Goal: Task Accomplishment & Management: Complete application form

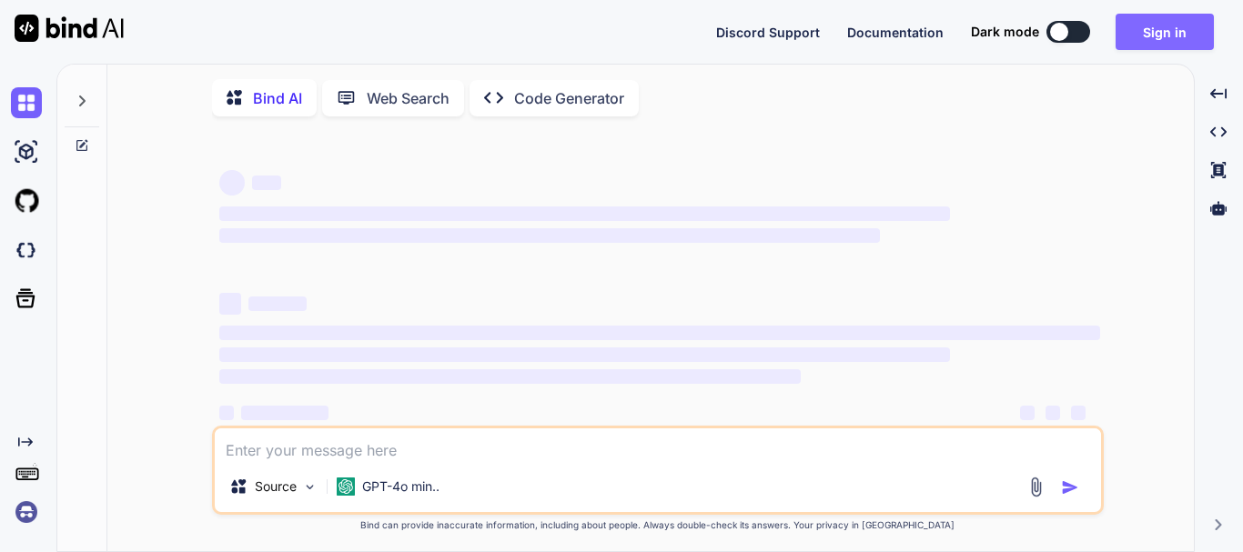
click at [1168, 25] on button "Sign in" at bounding box center [1164, 32] width 98 height 36
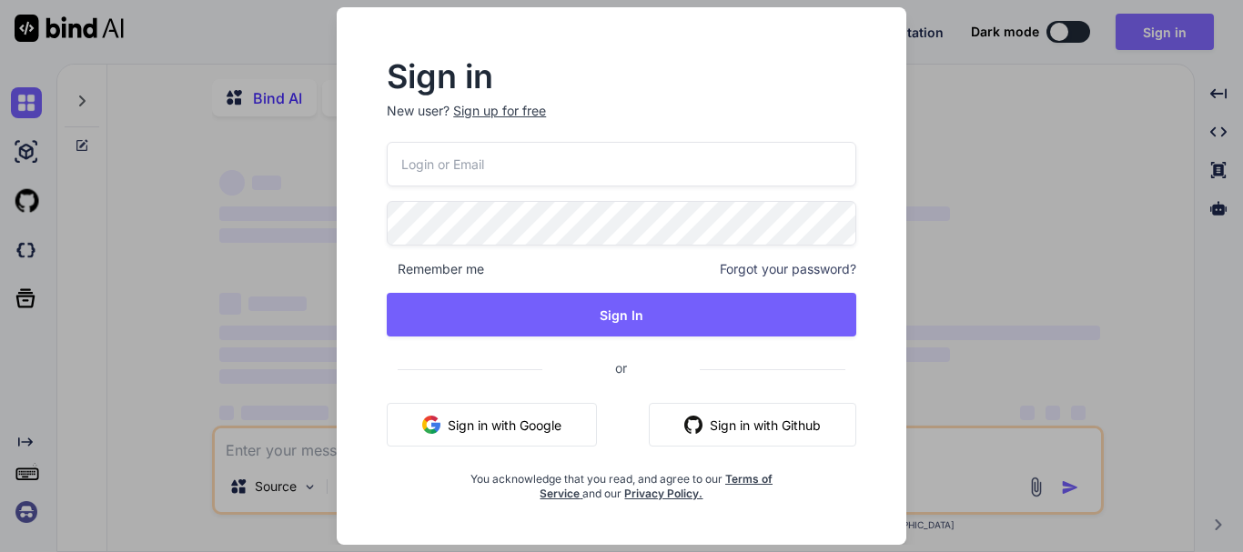
type textarea "x"
click at [509, 106] on div "Sign up for free" at bounding box center [499, 111] width 93 height 18
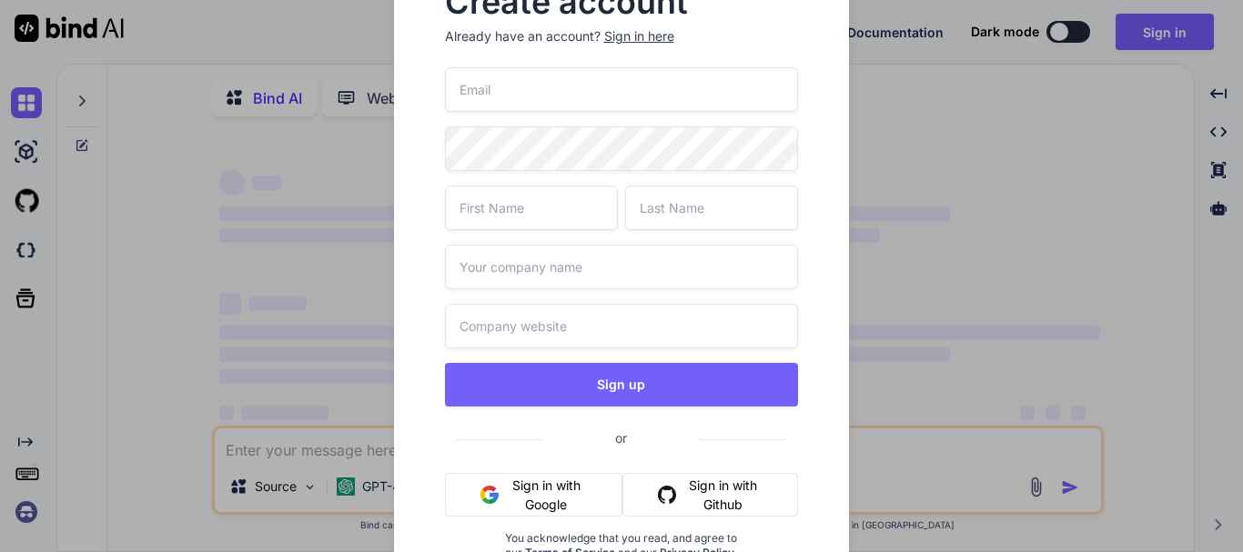
click at [580, 86] on input "email" at bounding box center [622, 89] width 354 height 45
paste input "[EMAIL_ADDRESS][DOMAIN_NAME]"
type input "[EMAIL_ADDRESS][DOMAIN_NAME]"
click at [496, 216] on input "text" at bounding box center [531, 208] width 173 height 45
type input "sivam"
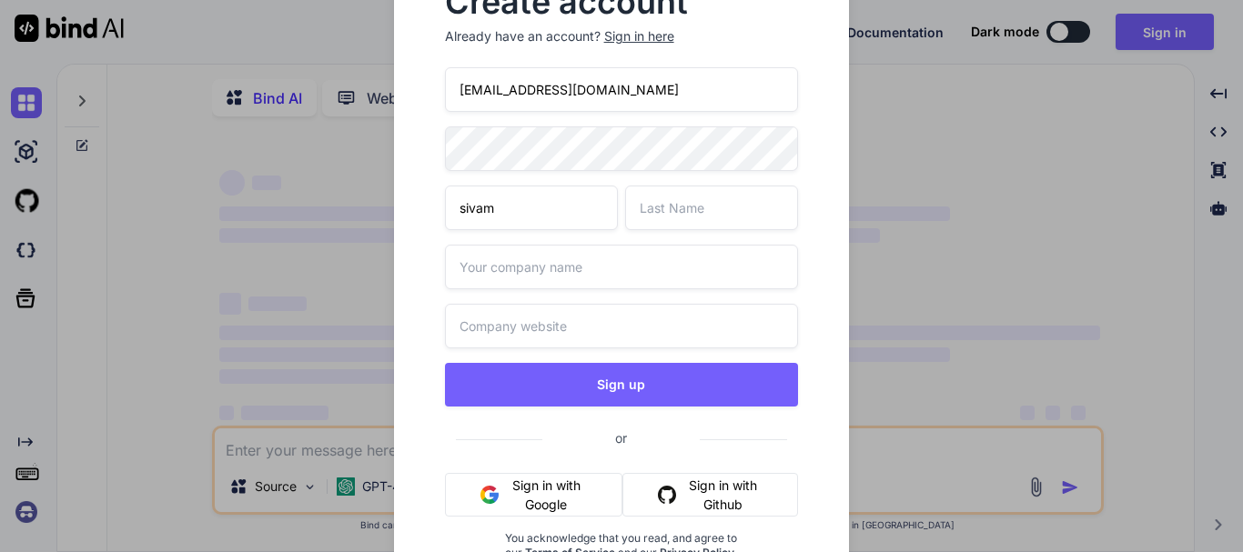
type input "singh"
click at [538, 277] on input "text" at bounding box center [622, 267] width 354 height 45
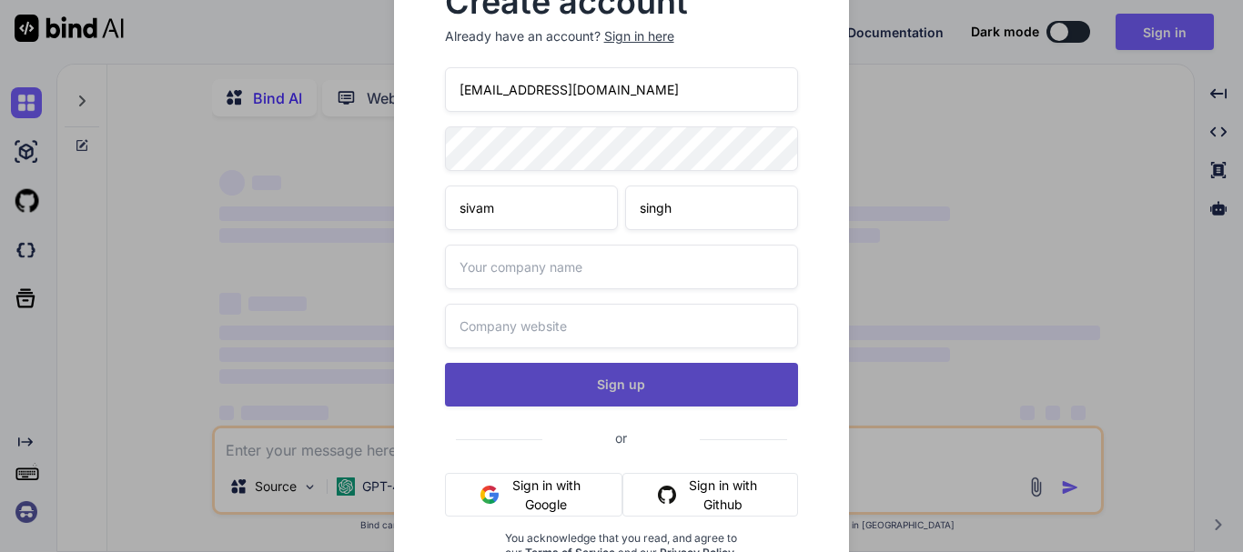
click at [616, 391] on button "Sign up" at bounding box center [622, 385] width 354 height 44
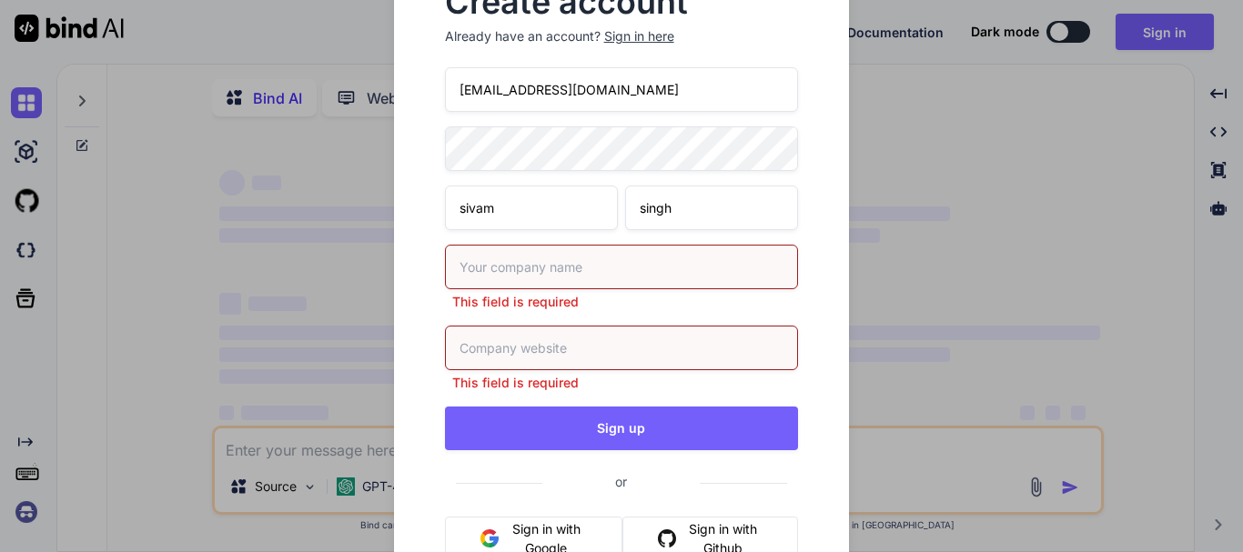
click at [559, 275] on input "text" at bounding box center [622, 267] width 354 height 45
type input "xyz"
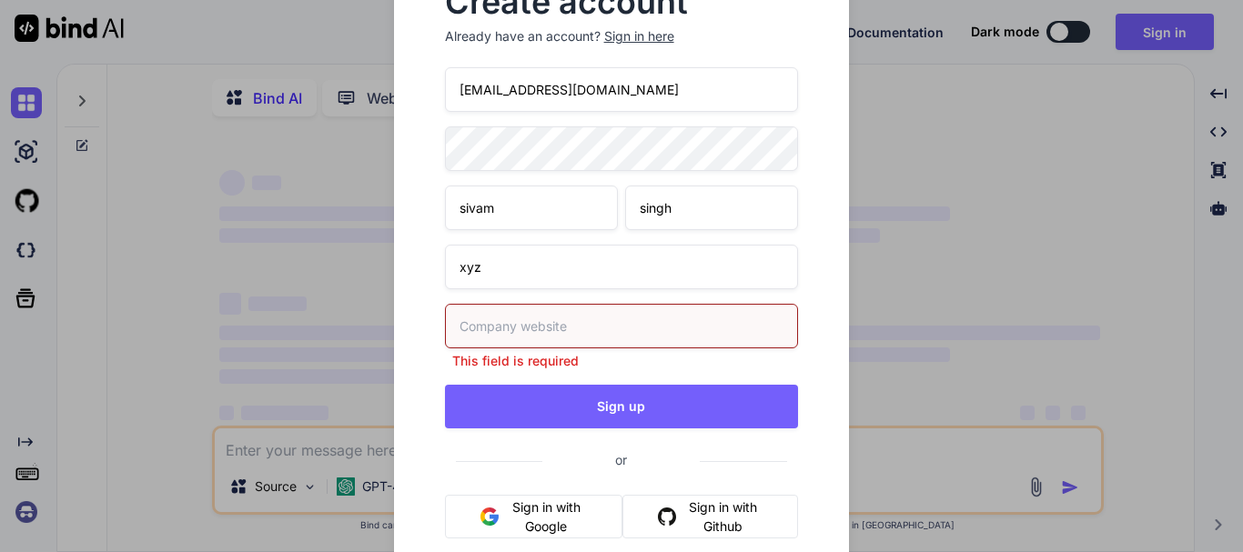
click at [553, 341] on input "text" at bounding box center [622, 326] width 354 height 45
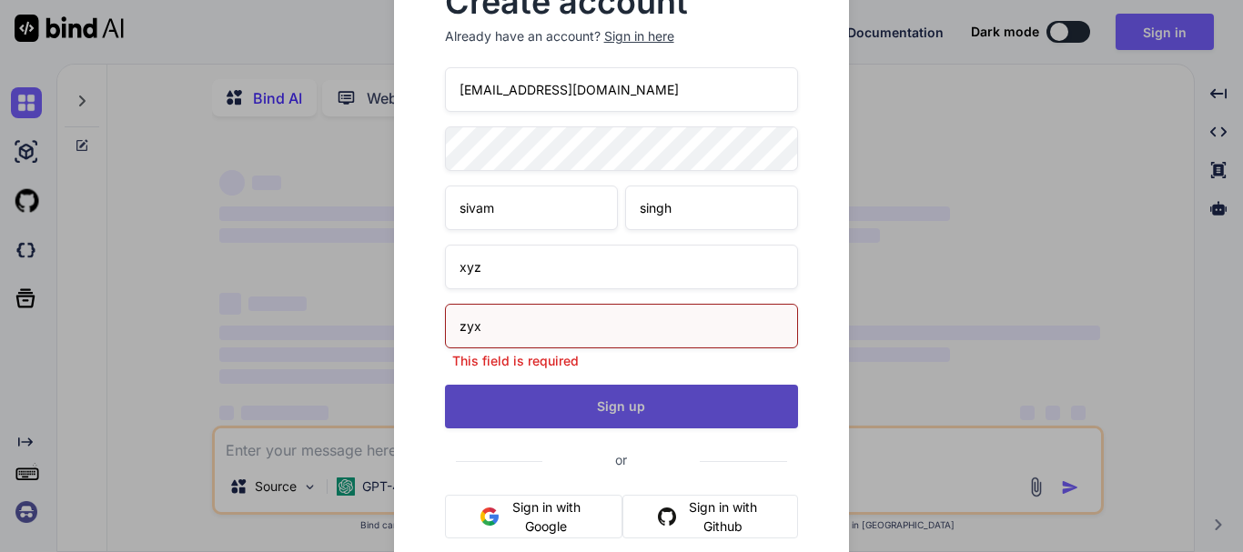
type input "zyx"
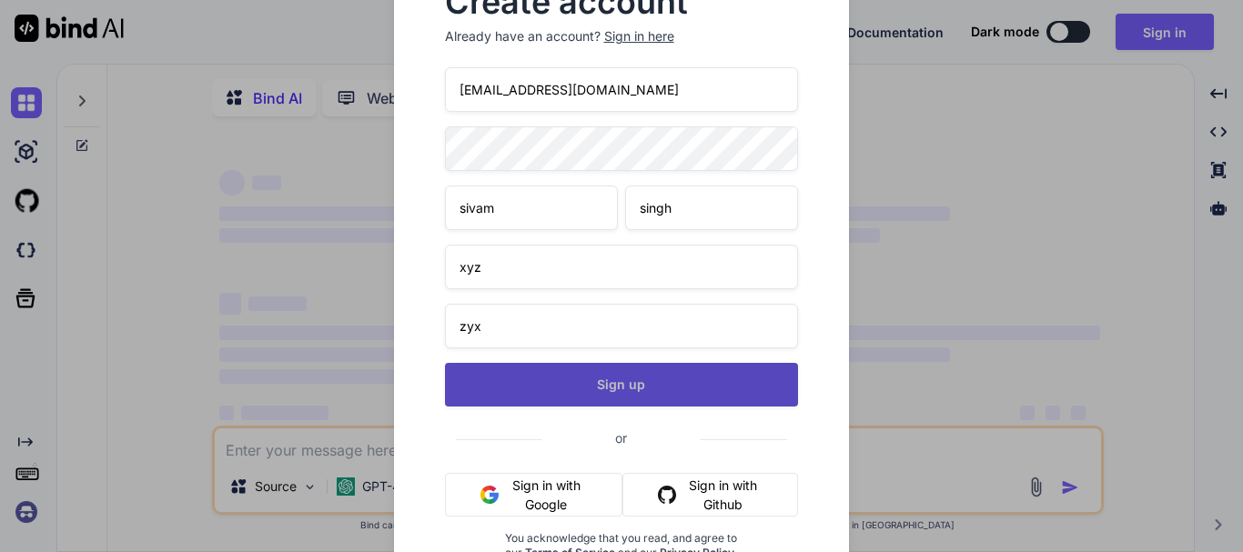
click at [572, 398] on button "Sign up" at bounding box center [622, 385] width 354 height 44
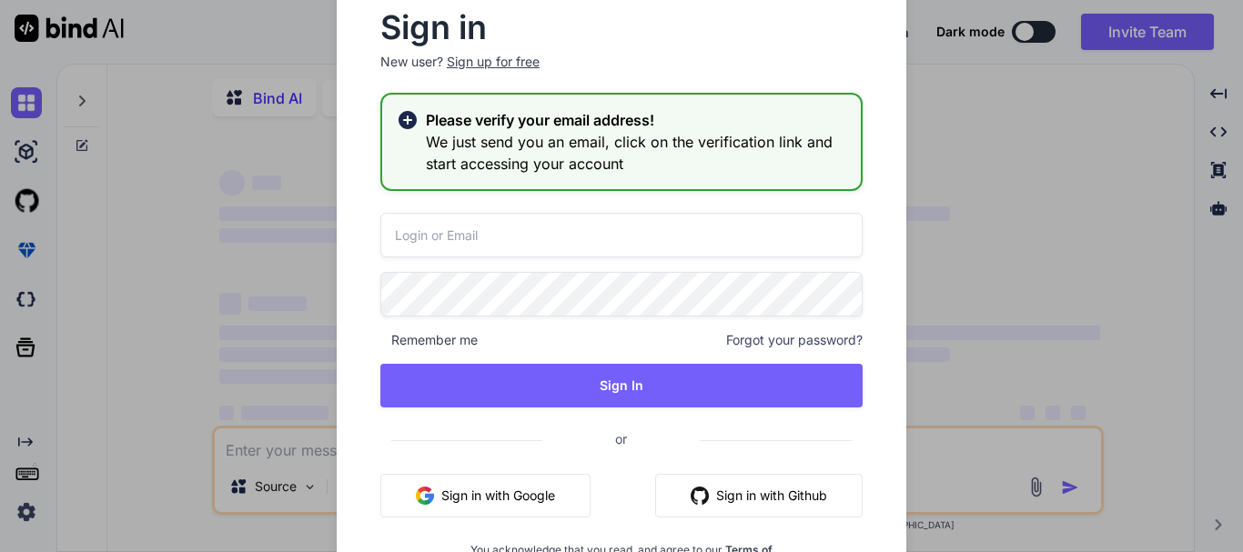
type textarea "x"
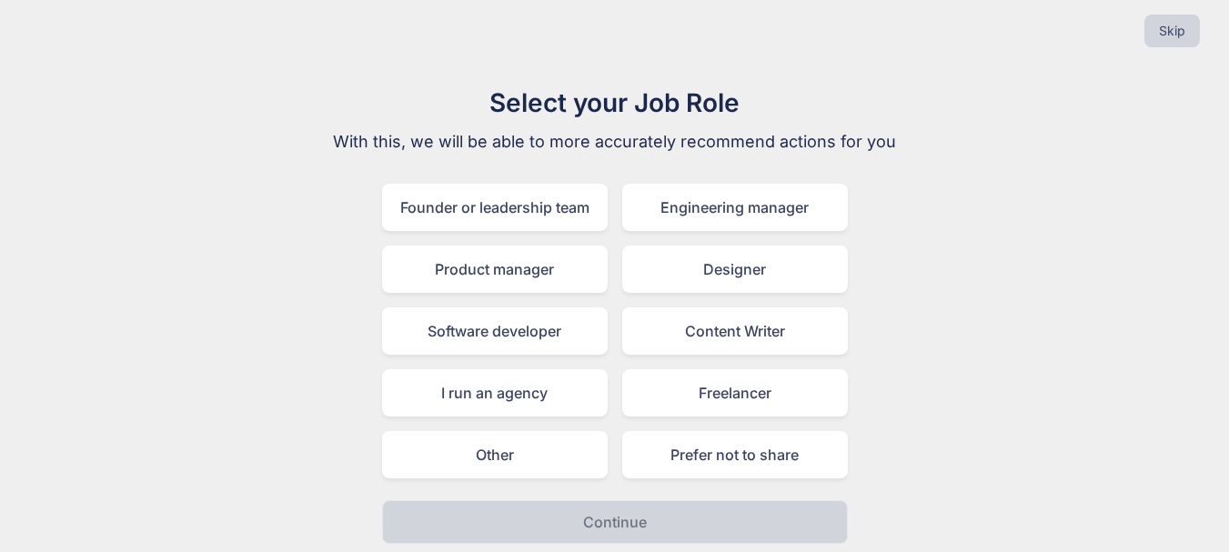
scroll to position [21, 0]
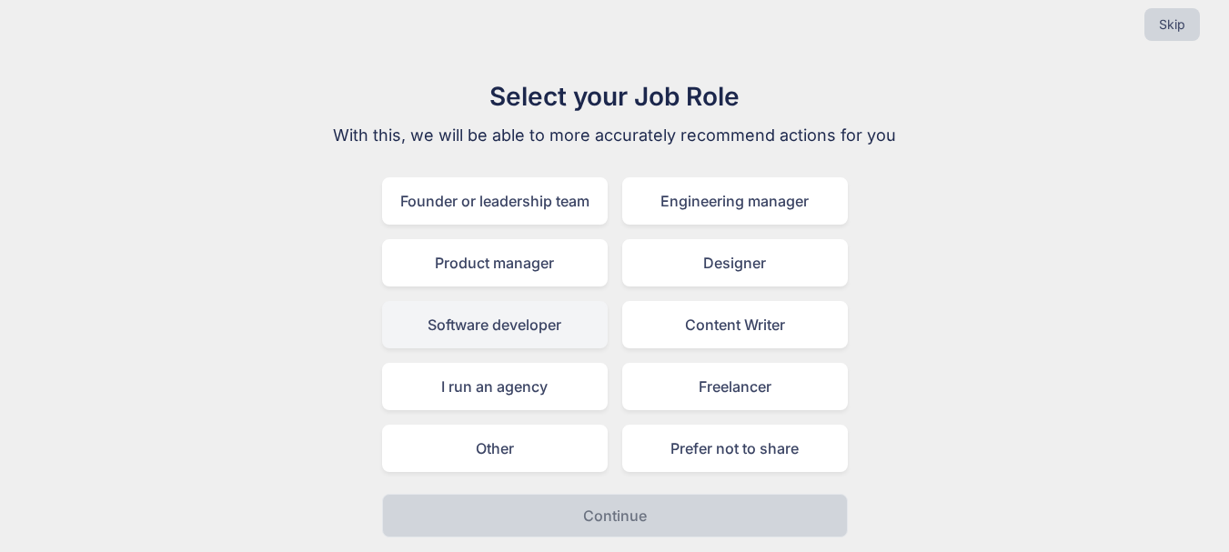
click at [537, 320] on div "Software developer" at bounding box center [495, 324] width 226 height 47
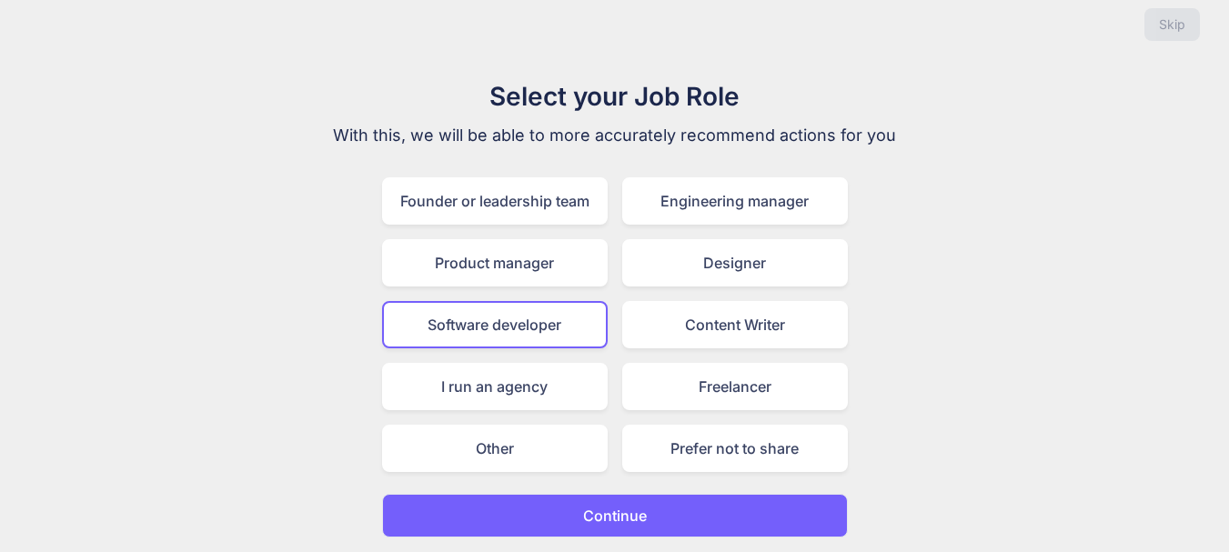
click at [610, 499] on button "Continue" at bounding box center [615, 516] width 466 height 44
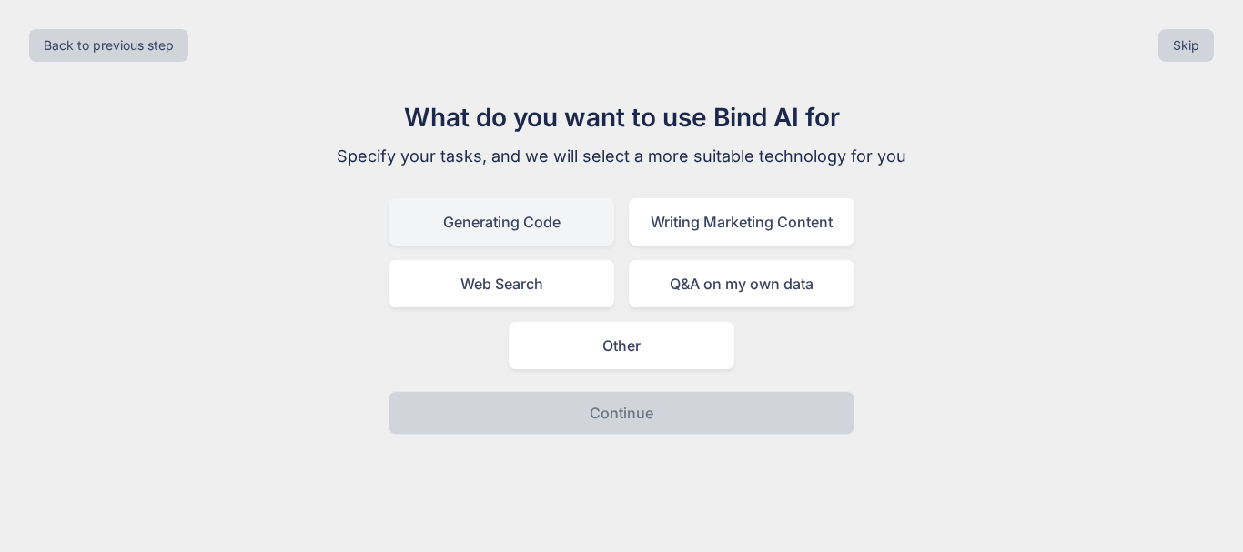
click at [543, 231] on div "Generating Code" at bounding box center [501, 221] width 226 height 47
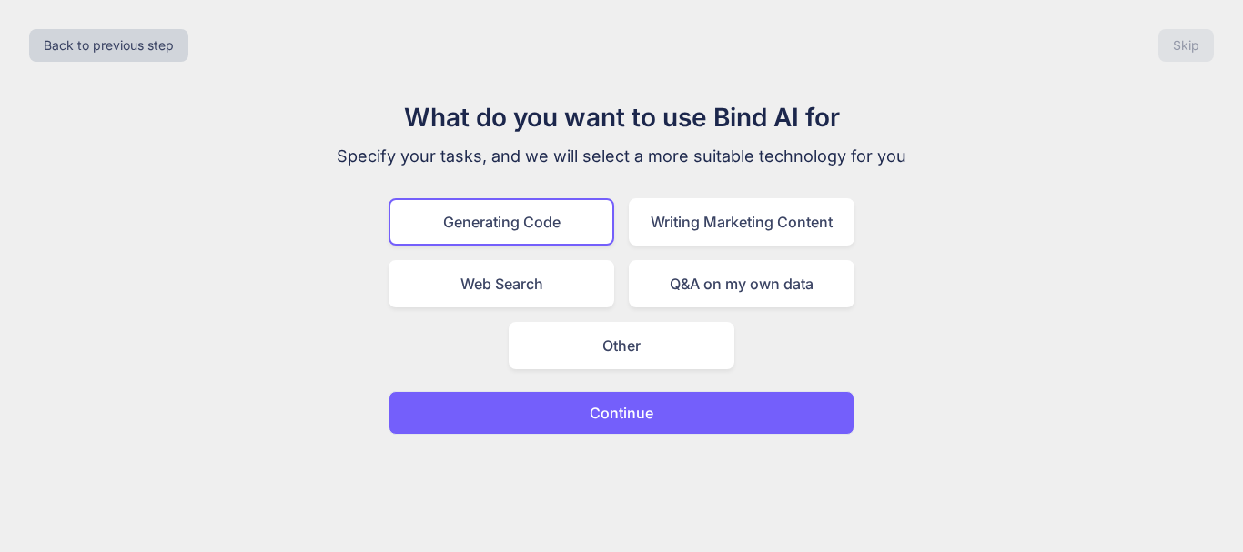
click at [689, 412] on button "Continue" at bounding box center [621, 413] width 466 height 44
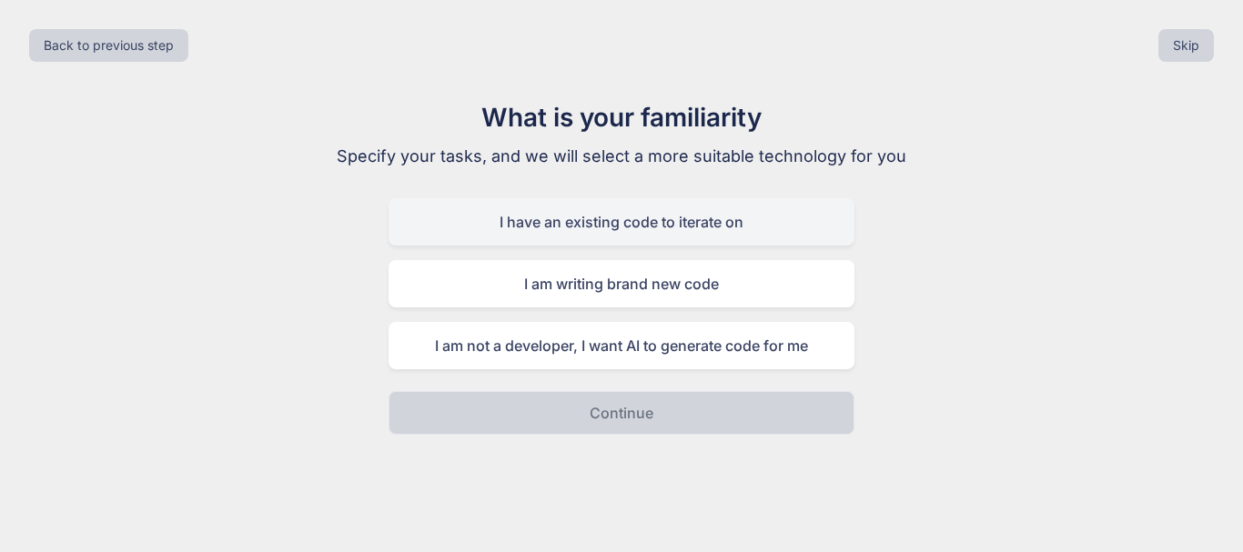
click at [564, 237] on div "I have an existing code to iterate on" at bounding box center [621, 221] width 466 height 47
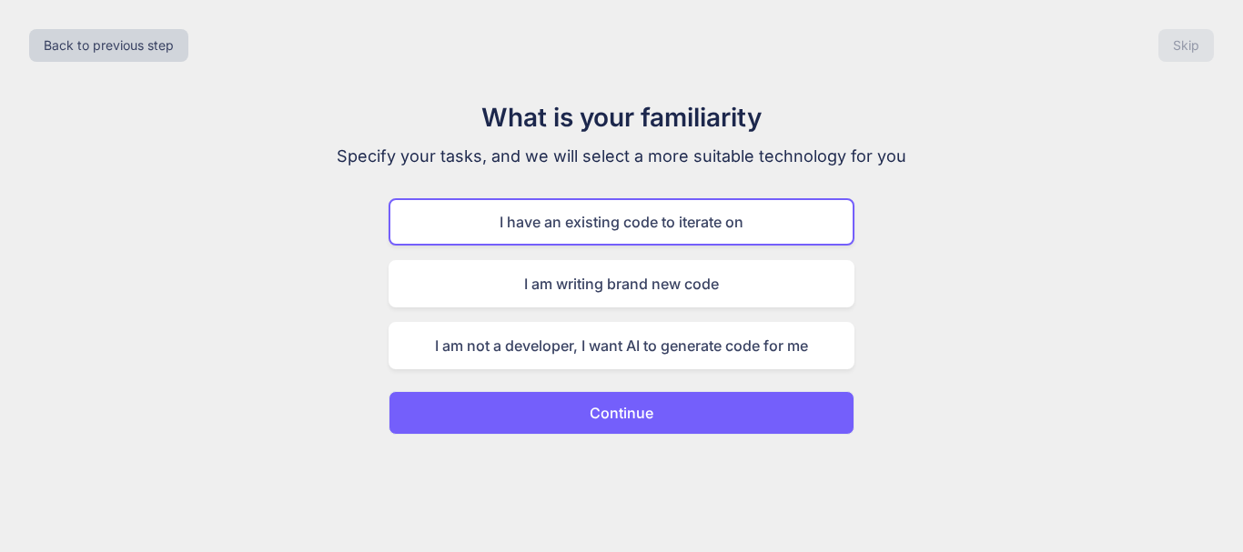
click at [701, 425] on button "Continue" at bounding box center [621, 413] width 466 height 44
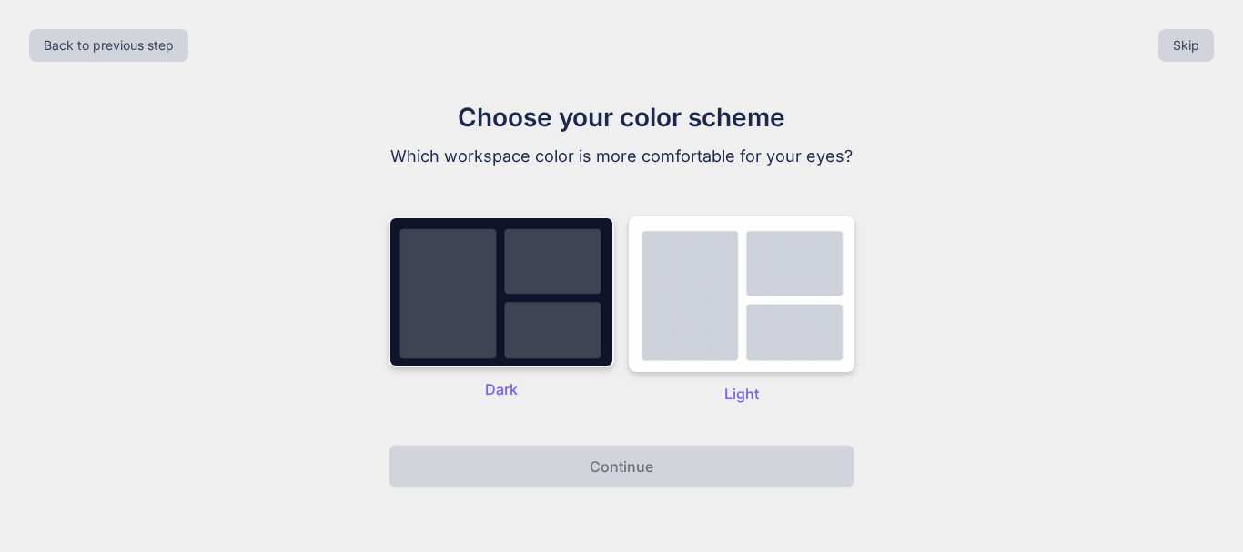
click at [508, 338] on img at bounding box center [501, 292] width 226 height 151
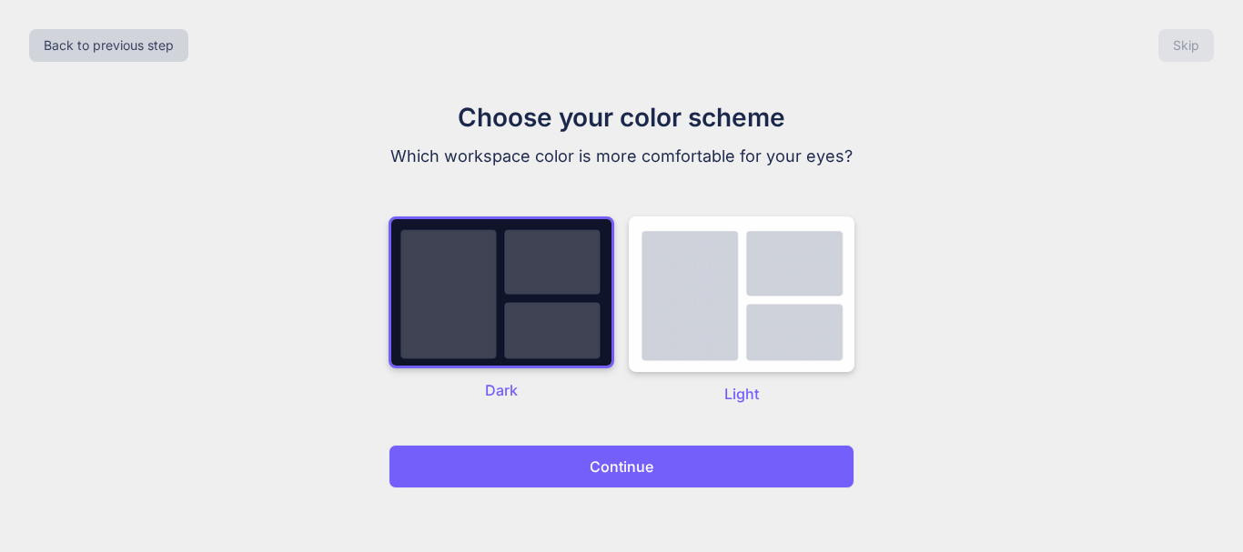
click at [552, 476] on button "Continue" at bounding box center [621, 467] width 466 height 44
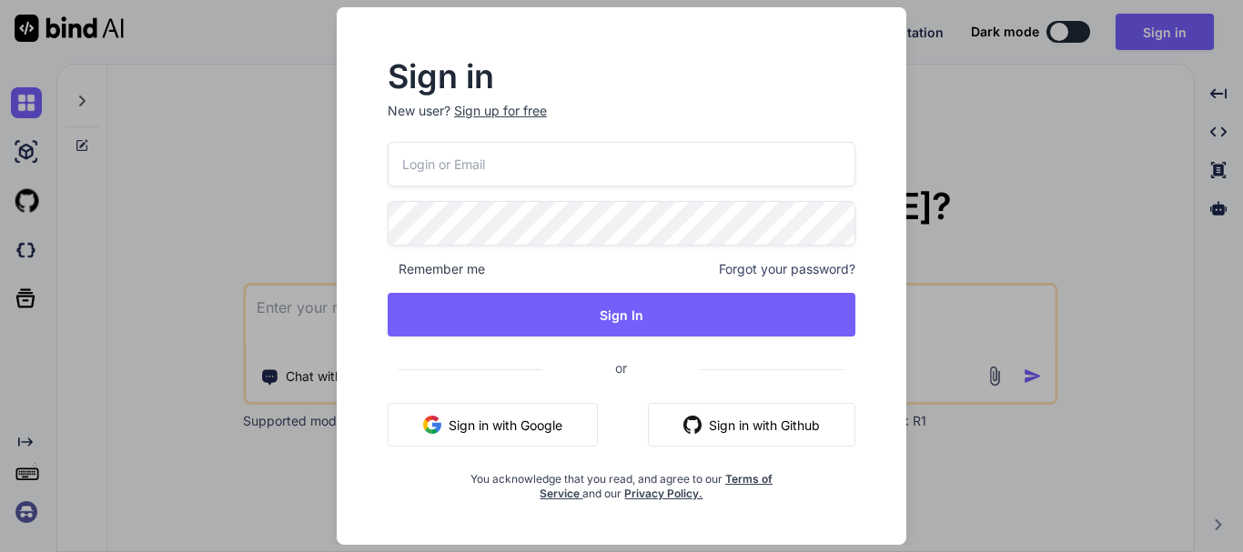
type textarea "x"
click at [585, 495] on div "You acknowledge that you read, and agree to our Terms of Service and our Privac…" at bounding box center [621, 481] width 313 height 40
click at [529, 150] on input "email" at bounding box center [621, 164] width 469 height 45
paste input "https://app.getbind.co/auth-link?mode=verifyEmail&oobCode=Wu0tvGRDrjKHz6L_GYVO_…"
type input "https://app.getbind.co/auth-link?mode=verifyEmail&oobCode=Wu0tvGRDrjKHz6L_GYVO_…"
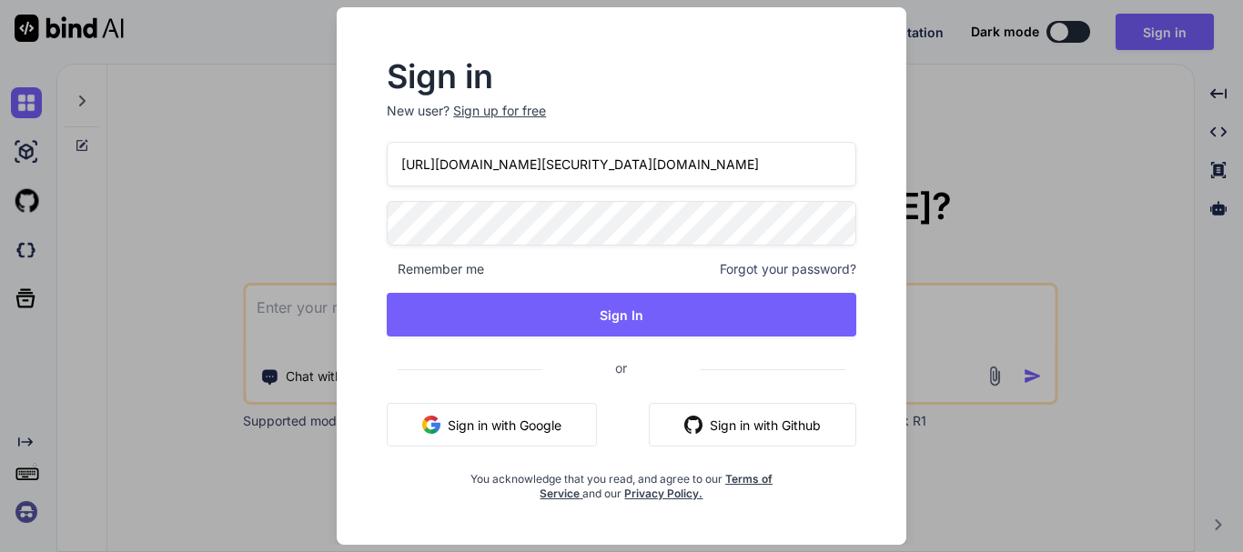
scroll to position [0, 1095]
click at [630, 171] on input "https://app.getbind.co/auth-link?mode=verifyEmail&oobCode=Wu0tvGRDrjKHz6L_GYVO_…" at bounding box center [621, 164] width 469 height 45
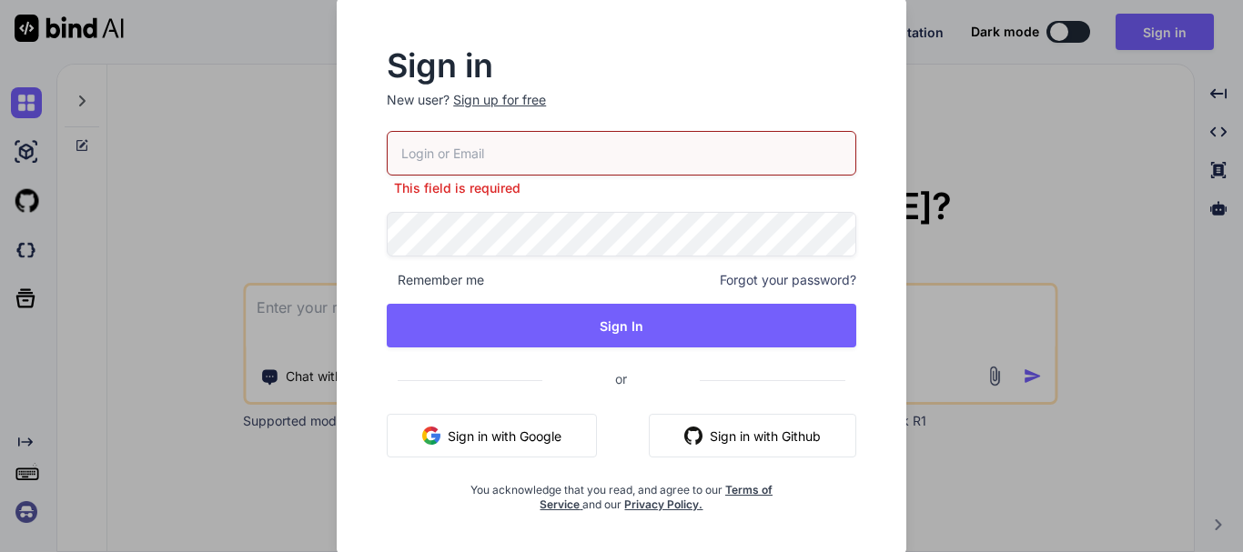
click at [520, 159] on input "email" at bounding box center [621, 153] width 469 height 45
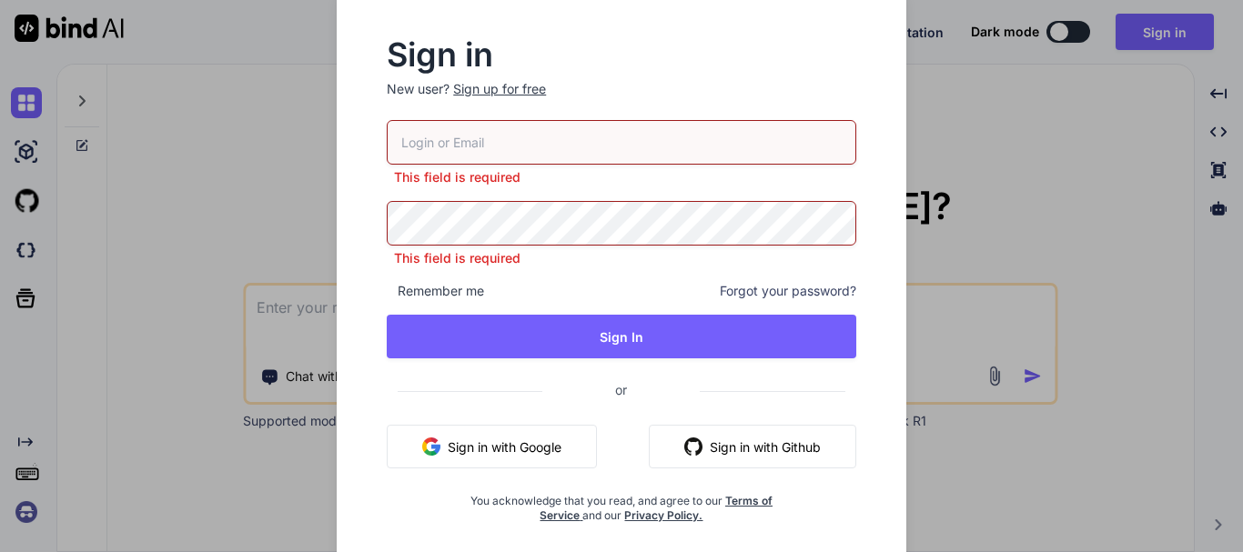
click at [571, 118] on p "New user? Sign up for free" at bounding box center [621, 100] width 469 height 40
click at [574, 138] on input "email" at bounding box center [621, 142] width 469 height 45
paste input "[EMAIL_ADDRESS][DOMAIN_NAME]"
type input "[EMAIL_ADDRESS][DOMAIN_NAME]"
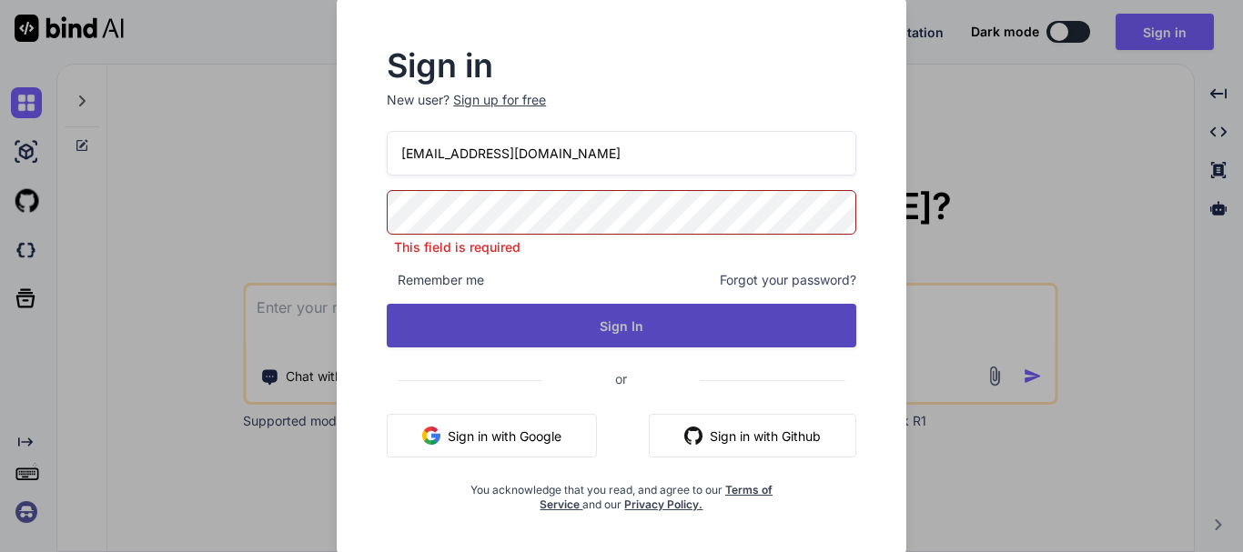
click at [547, 328] on button "Sign In" at bounding box center [621, 326] width 469 height 44
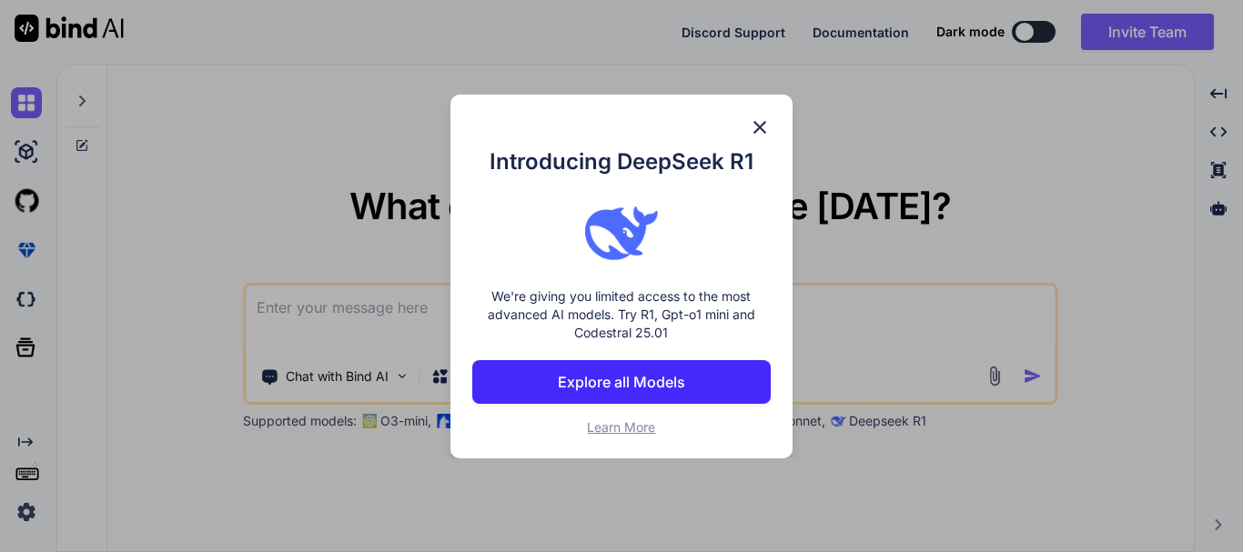
click at [754, 131] on img at bounding box center [760, 127] width 22 height 22
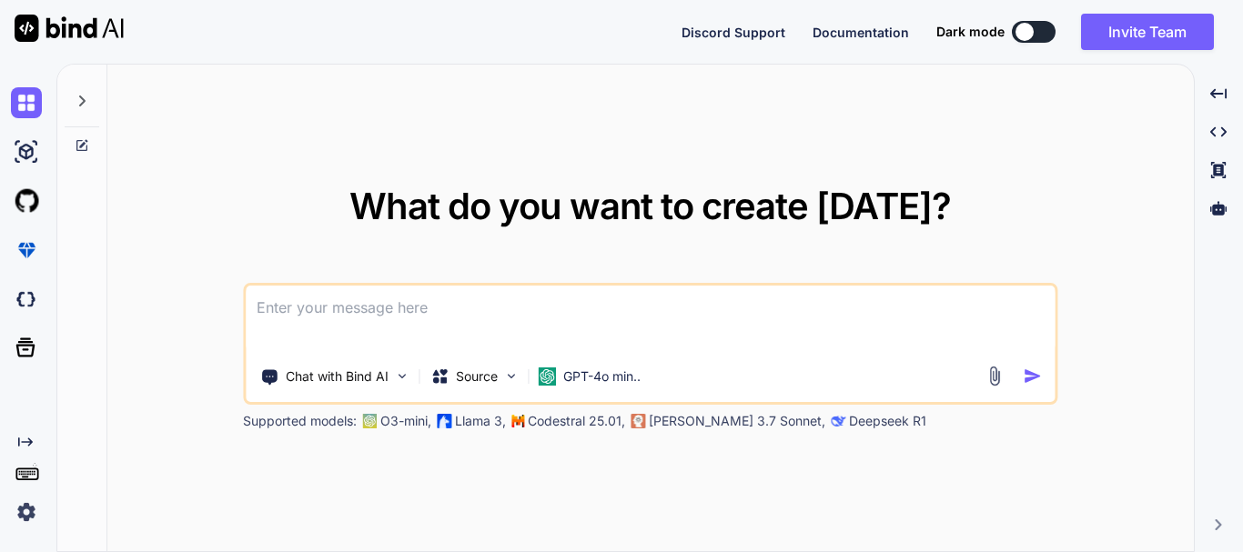
click at [403, 312] on textarea at bounding box center [650, 319] width 809 height 67
click at [1031, 39] on button at bounding box center [1034, 32] width 44 height 22
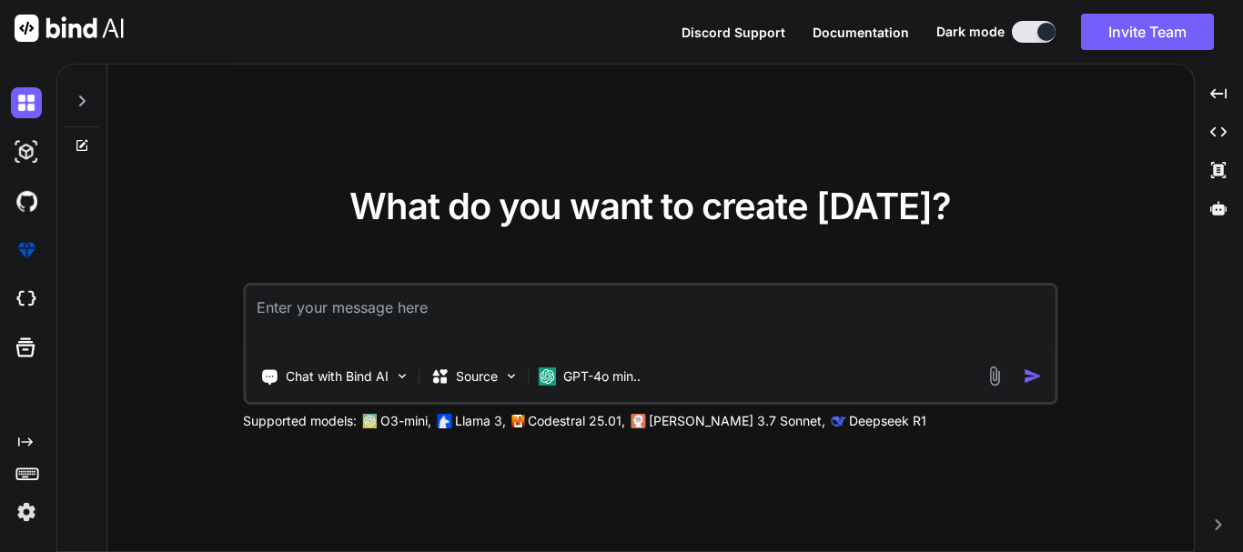
click at [575, 312] on textarea at bounding box center [650, 319] width 809 height 67
